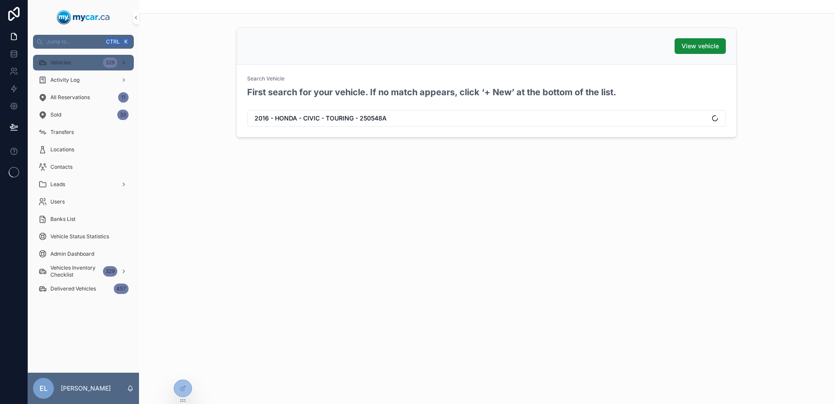
click at [64, 59] on span "Vehicles" at bounding box center [60, 62] width 20 height 7
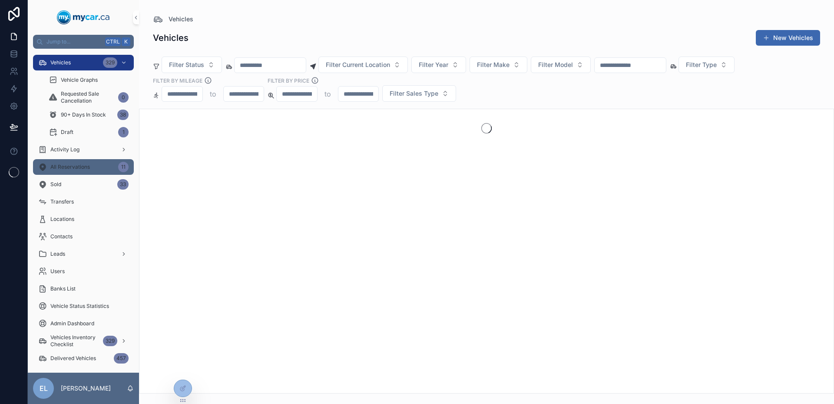
click at [85, 163] on span "All Reservations" at bounding box center [70, 166] width 40 height 7
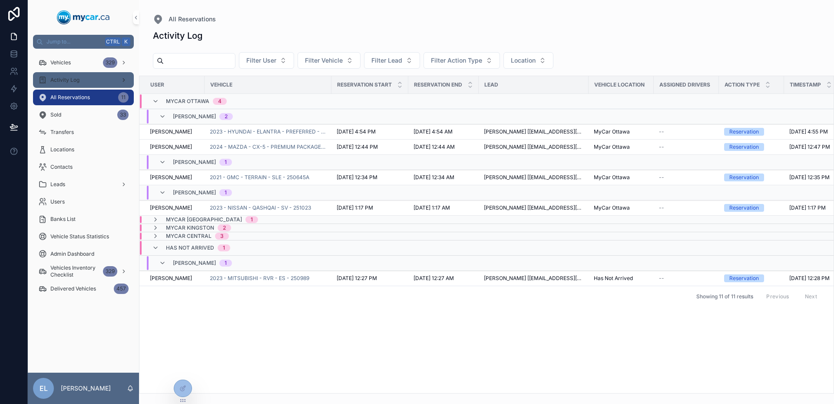
click at [95, 77] on div "Activity Log" at bounding box center [83, 80] width 90 height 14
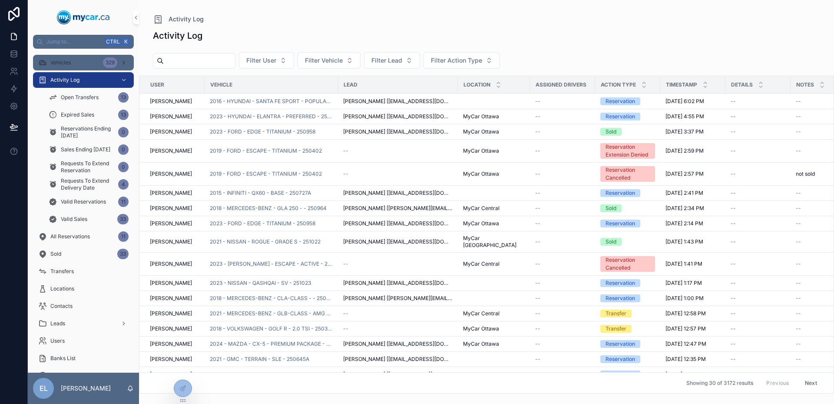
click at [89, 69] on div "Vehicles 329" at bounding box center [83, 63] width 90 height 14
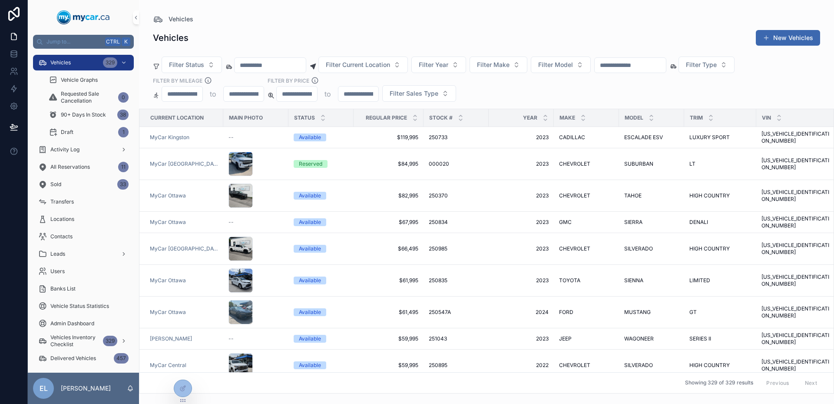
drag, startPoint x: 176, startPoint y: 135, endPoint x: 504, endPoint y: 83, distance: 332.5
click at [504, 83] on div "Filter Status Filter Current Location Filter Year Filter Make Filter Model Filt…" at bounding box center [486, 81] width 695 height 56
click at [19, 59] on link at bounding box center [13, 53] width 27 height 17
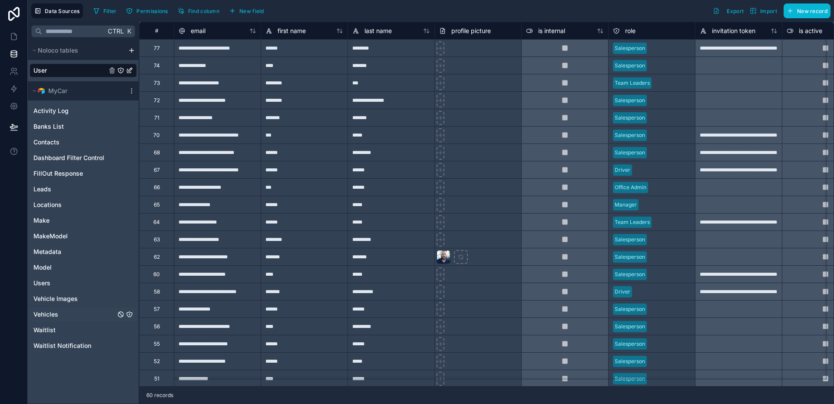
click at [66, 313] on div "Vehicles" at bounding box center [83, 314] width 107 height 14
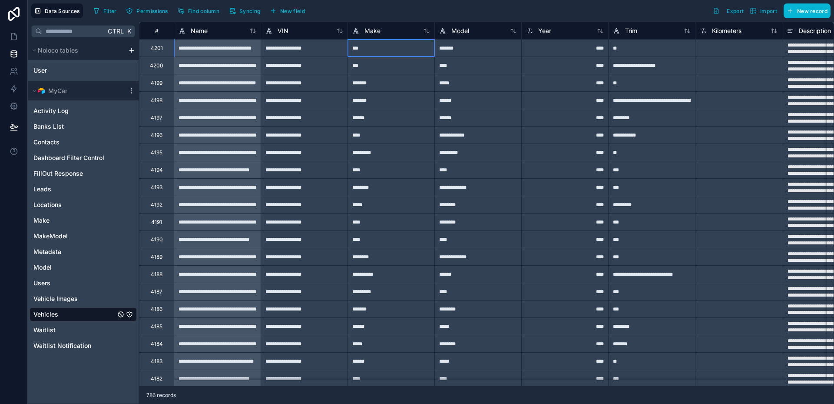
click at [393, 46] on div "***" at bounding box center [391, 47] width 87 height 17
click at [155, 46] on div "4201" at bounding box center [157, 48] width 12 height 7
click at [321, 66] on div "**********" at bounding box center [304, 64] width 87 height 17
